Goal: Find specific page/section: Find specific page/section

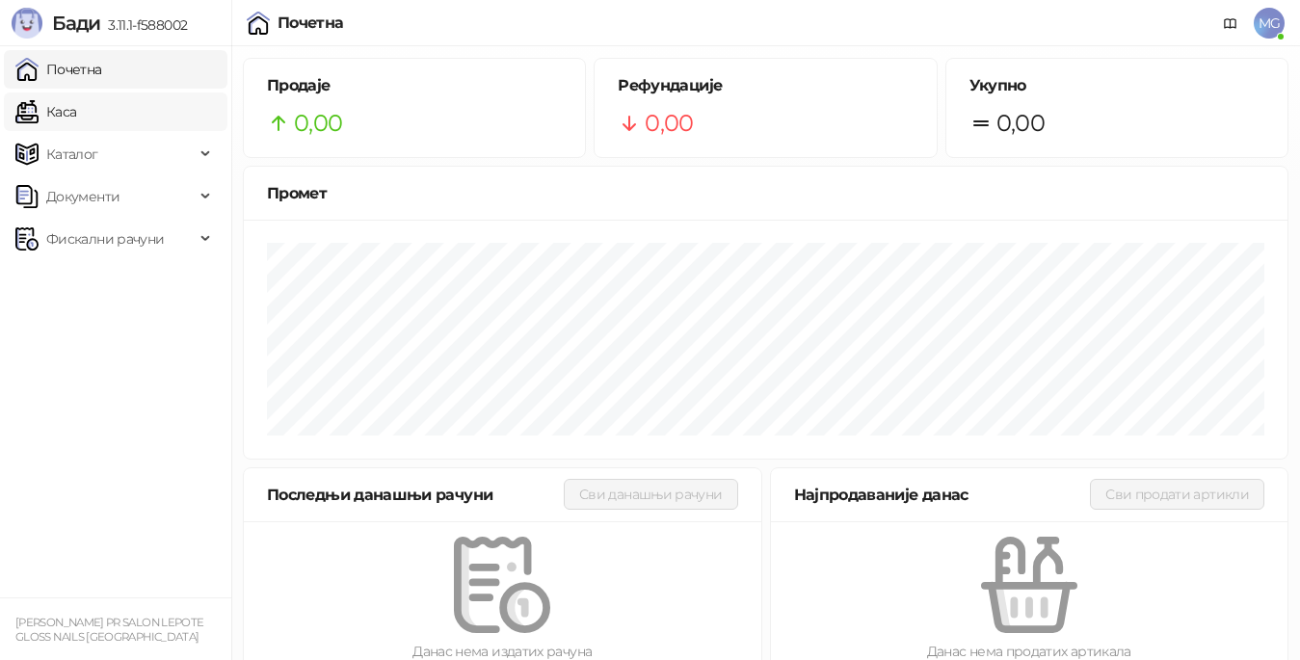
click at [76, 116] on link "Каса" at bounding box center [45, 112] width 61 height 39
